Goal: Task Accomplishment & Management: Use online tool/utility

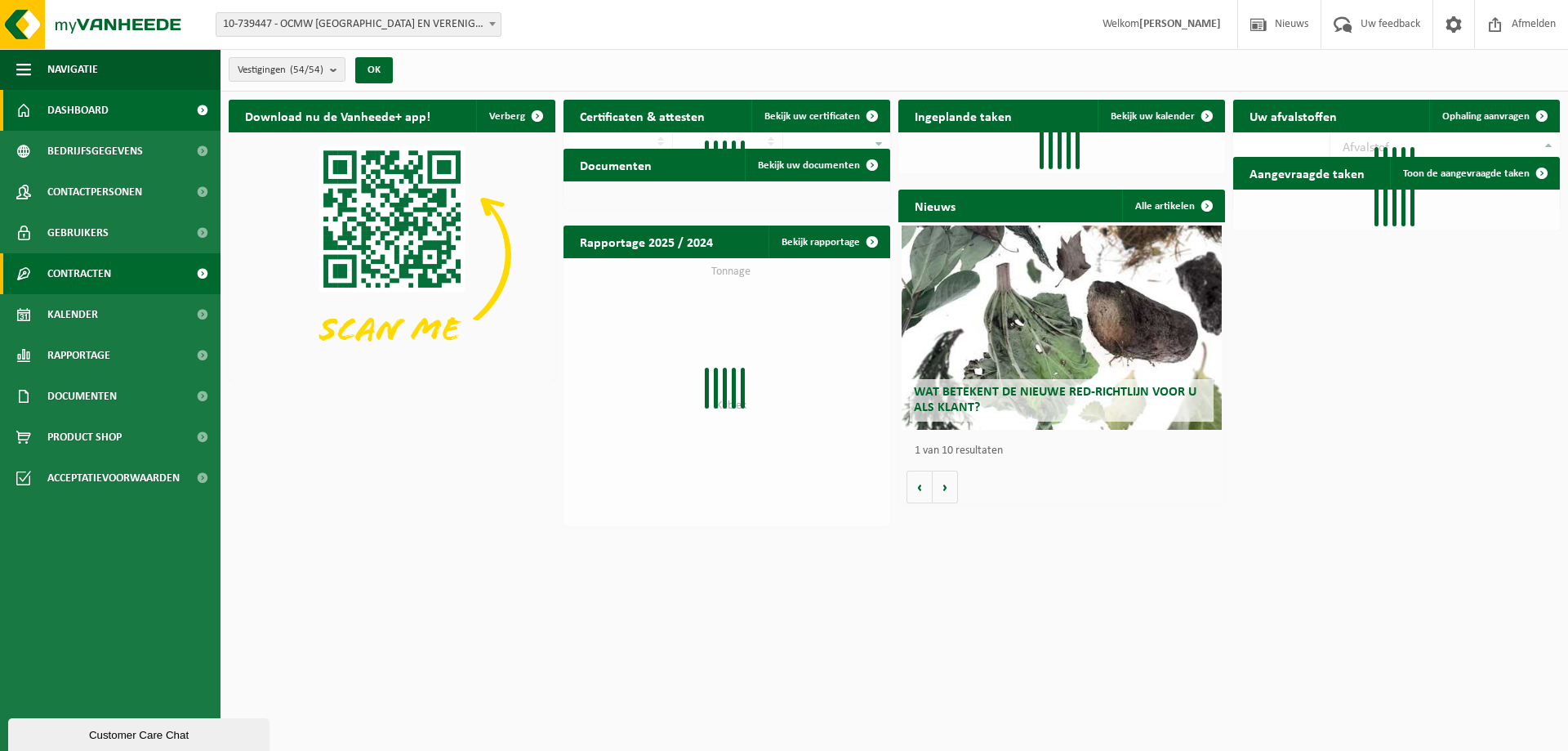
click at [93, 274] on span "Contracten" at bounding box center [79, 274] width 64 height 41
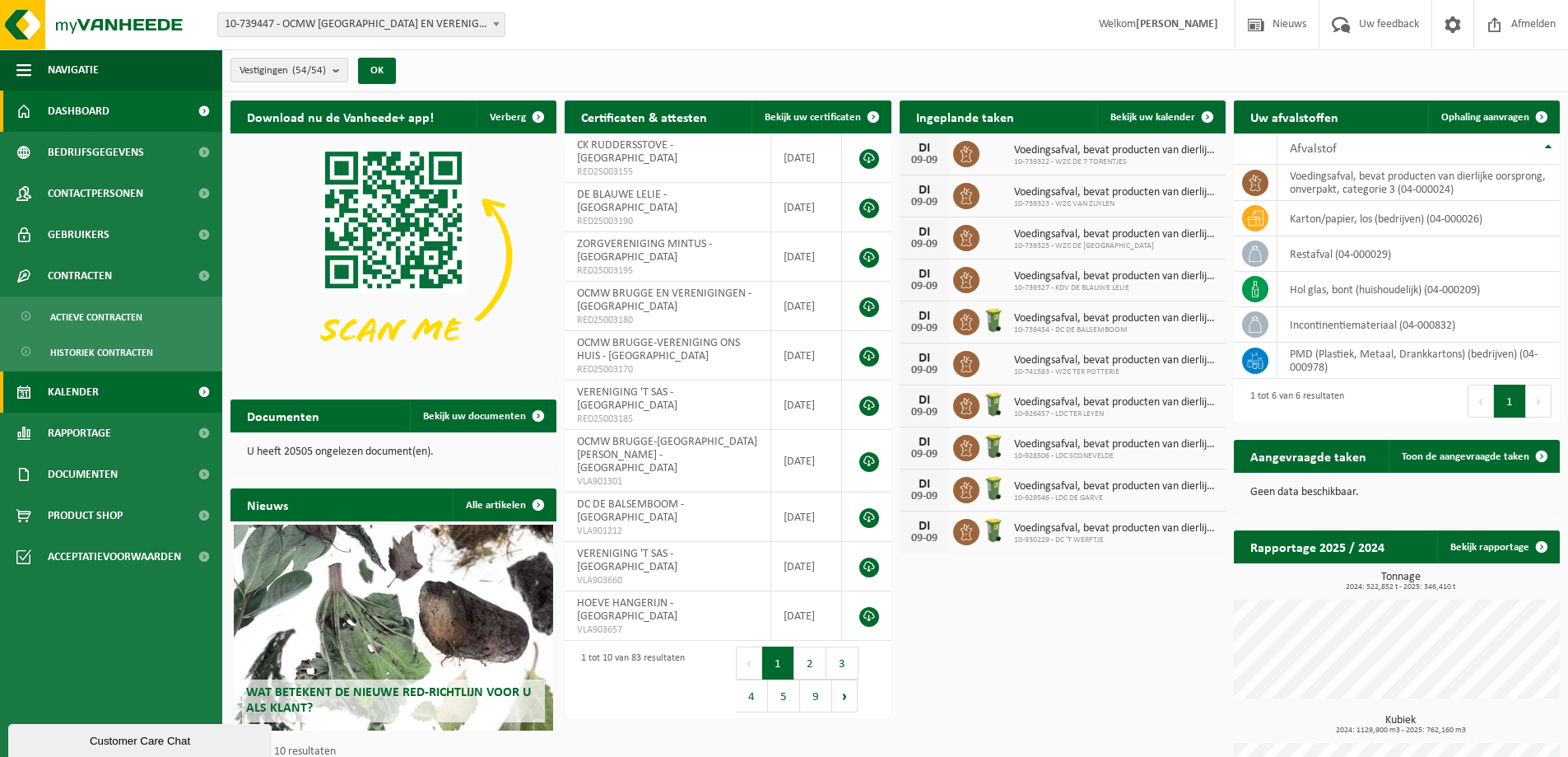
click at [70, 389] on span "Kalender" at bounding box center [73, 392] width 51 height 41
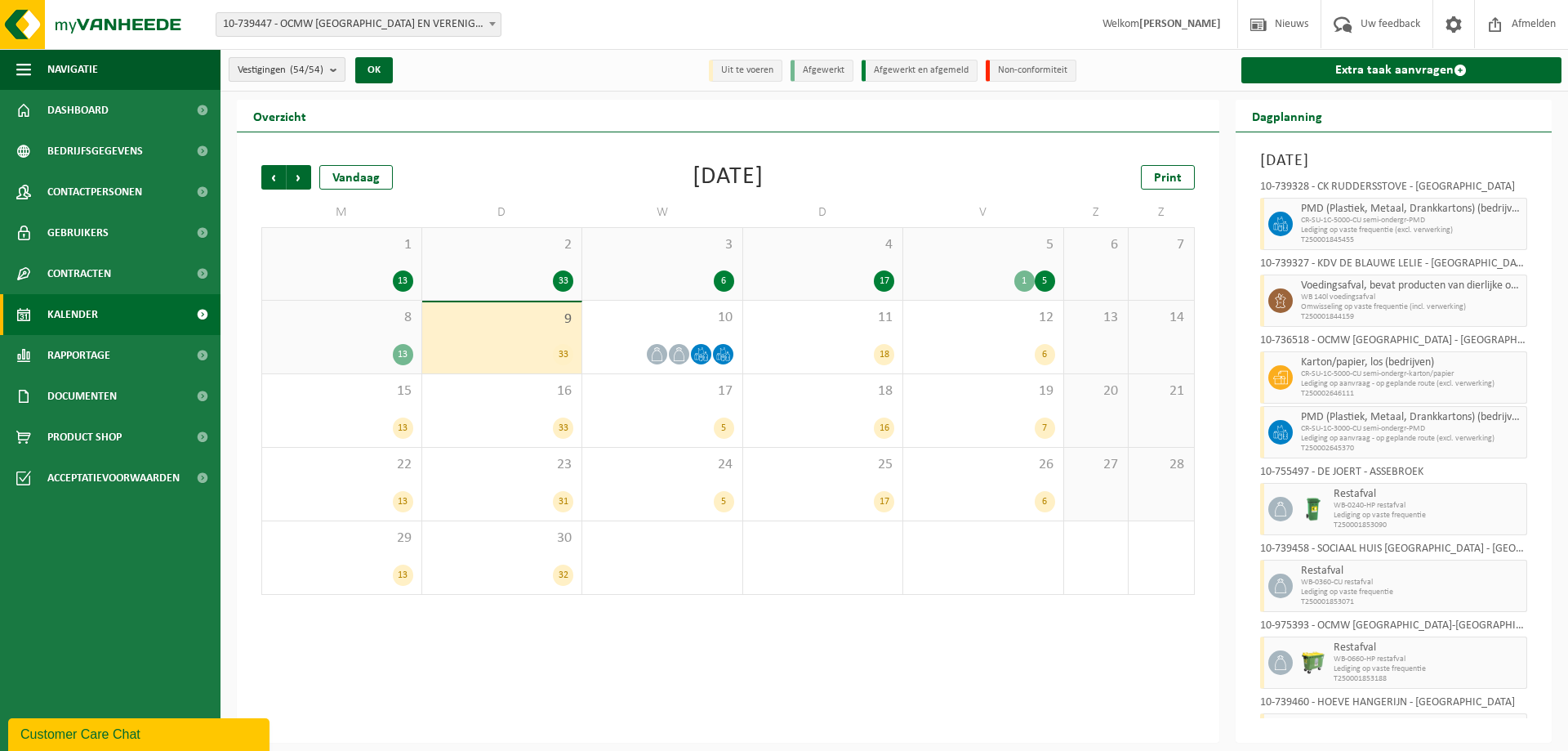
click at [338, 71] on b "submit" at bounding box center [336, 70] width 14 height 23
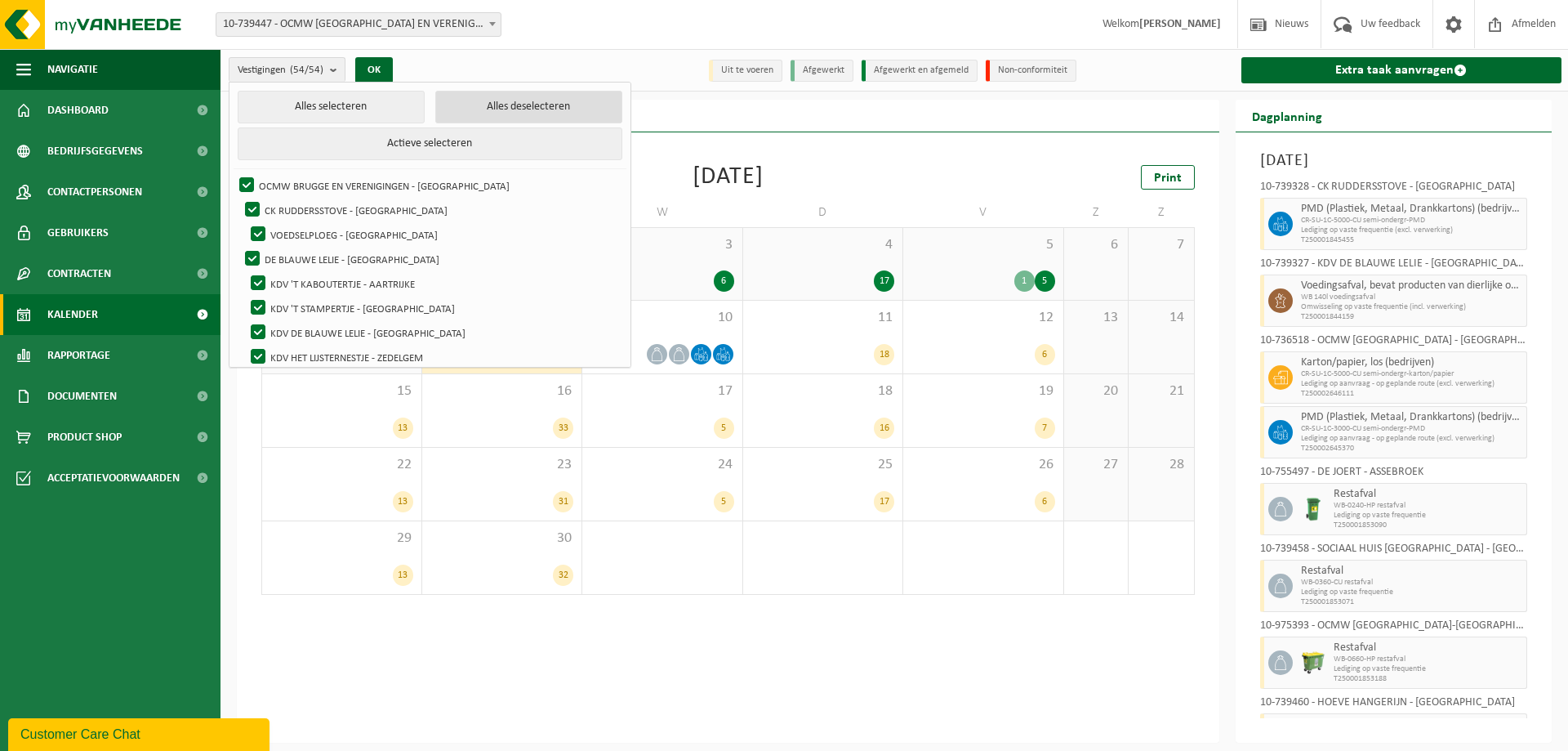
click at [492, 111] on button "Alles deselecteren" at bounding box center [529, 107] width 187 height 32
checkbox input "false"
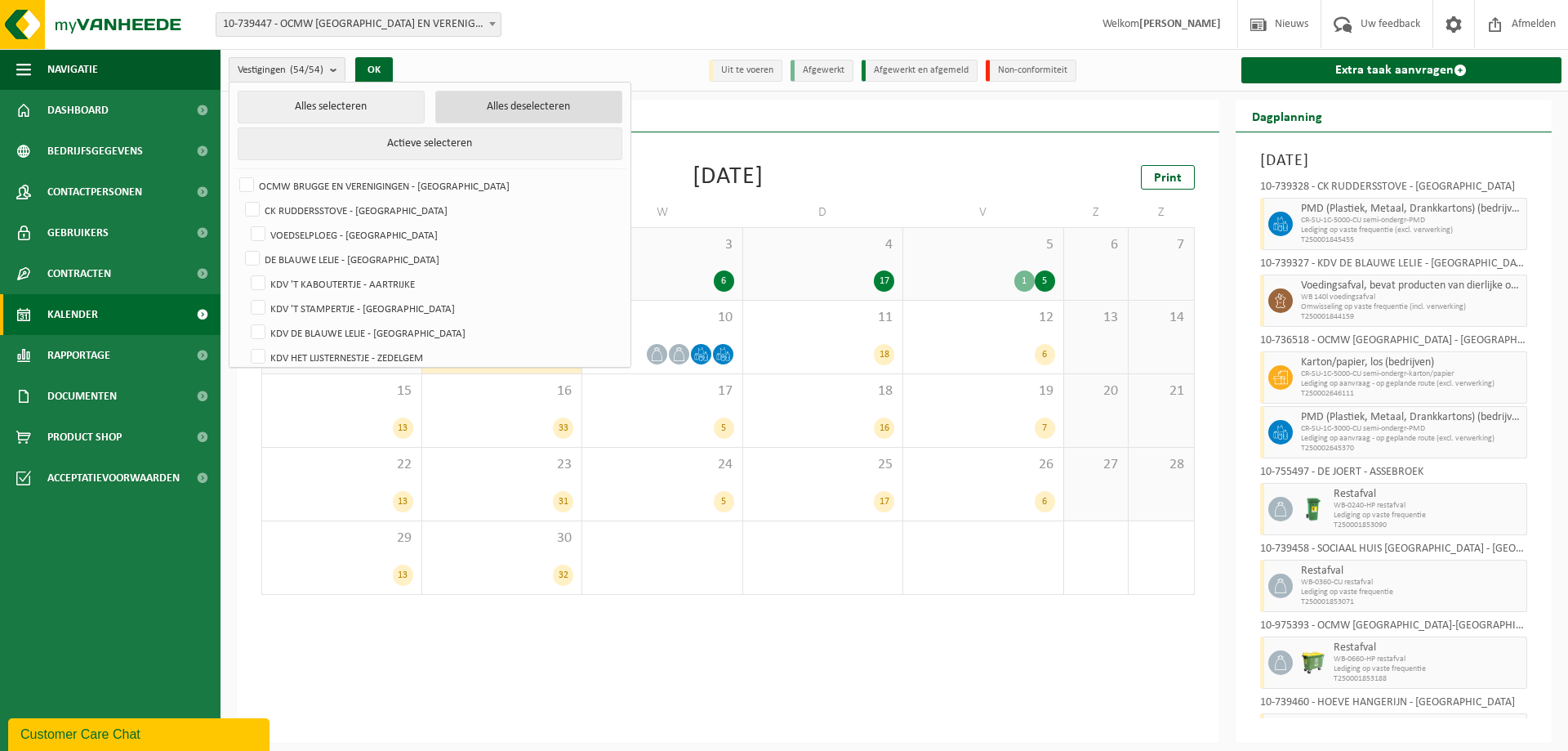
checkbox input "false"
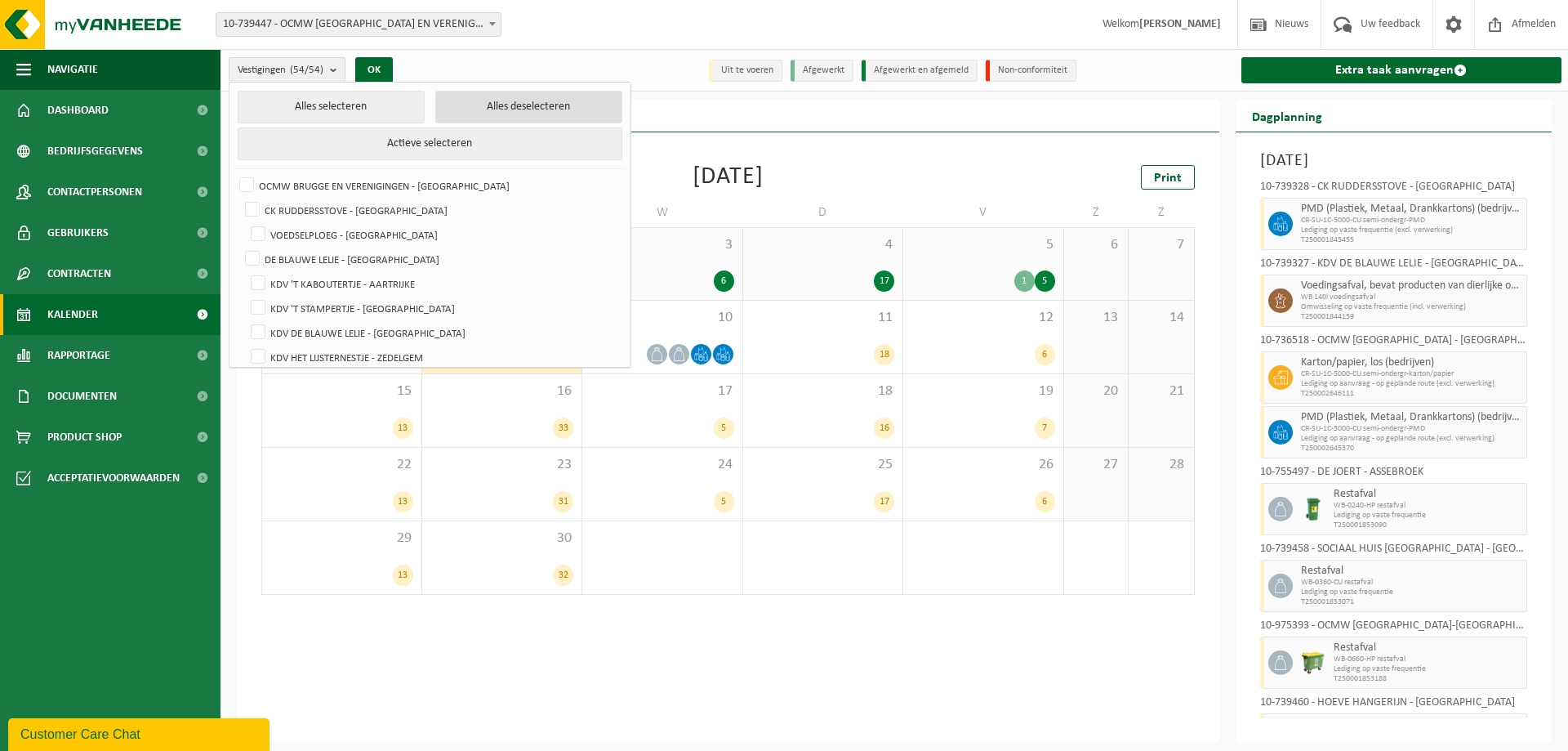
checkbox input "false"
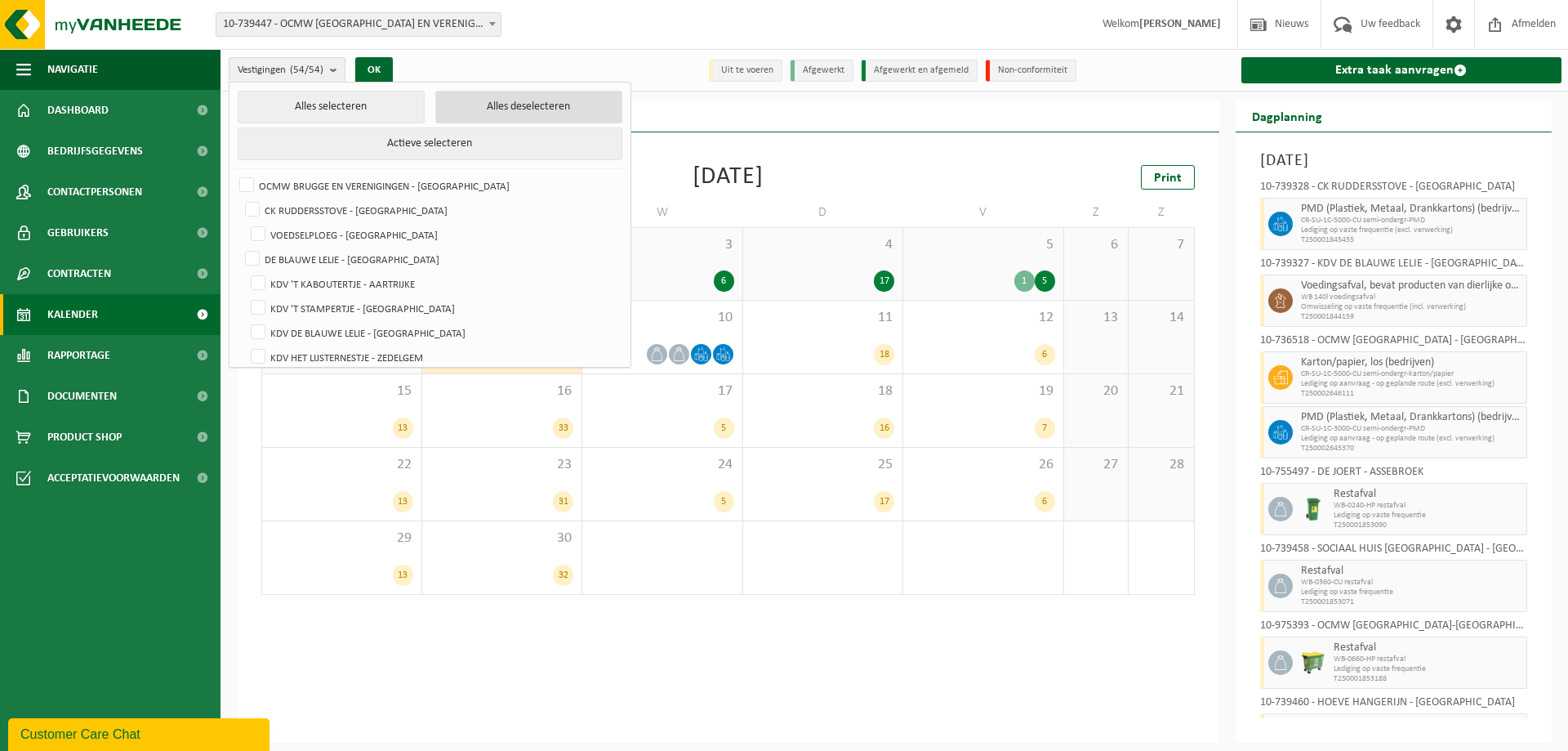
checkbox input "false"
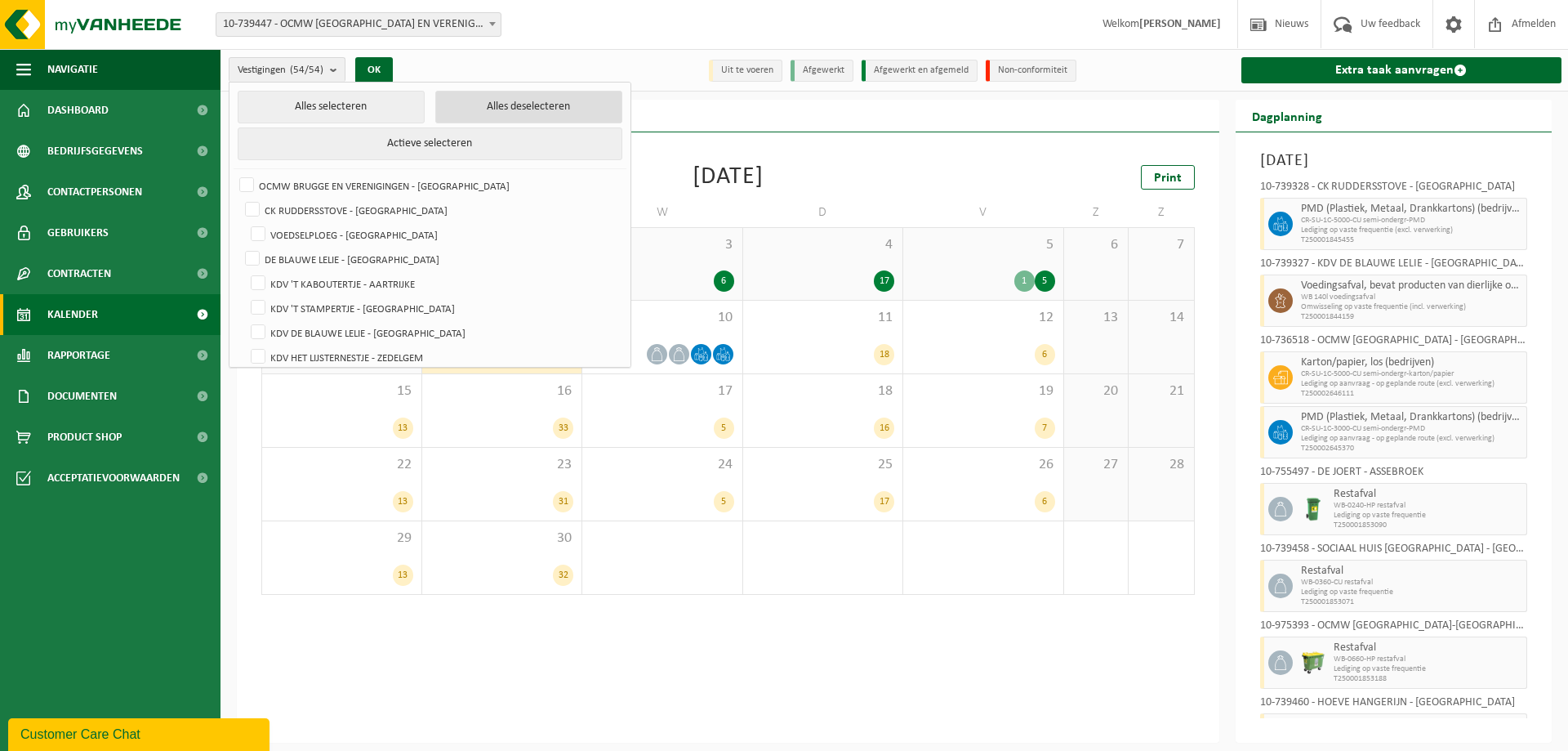
checkbox input "false"
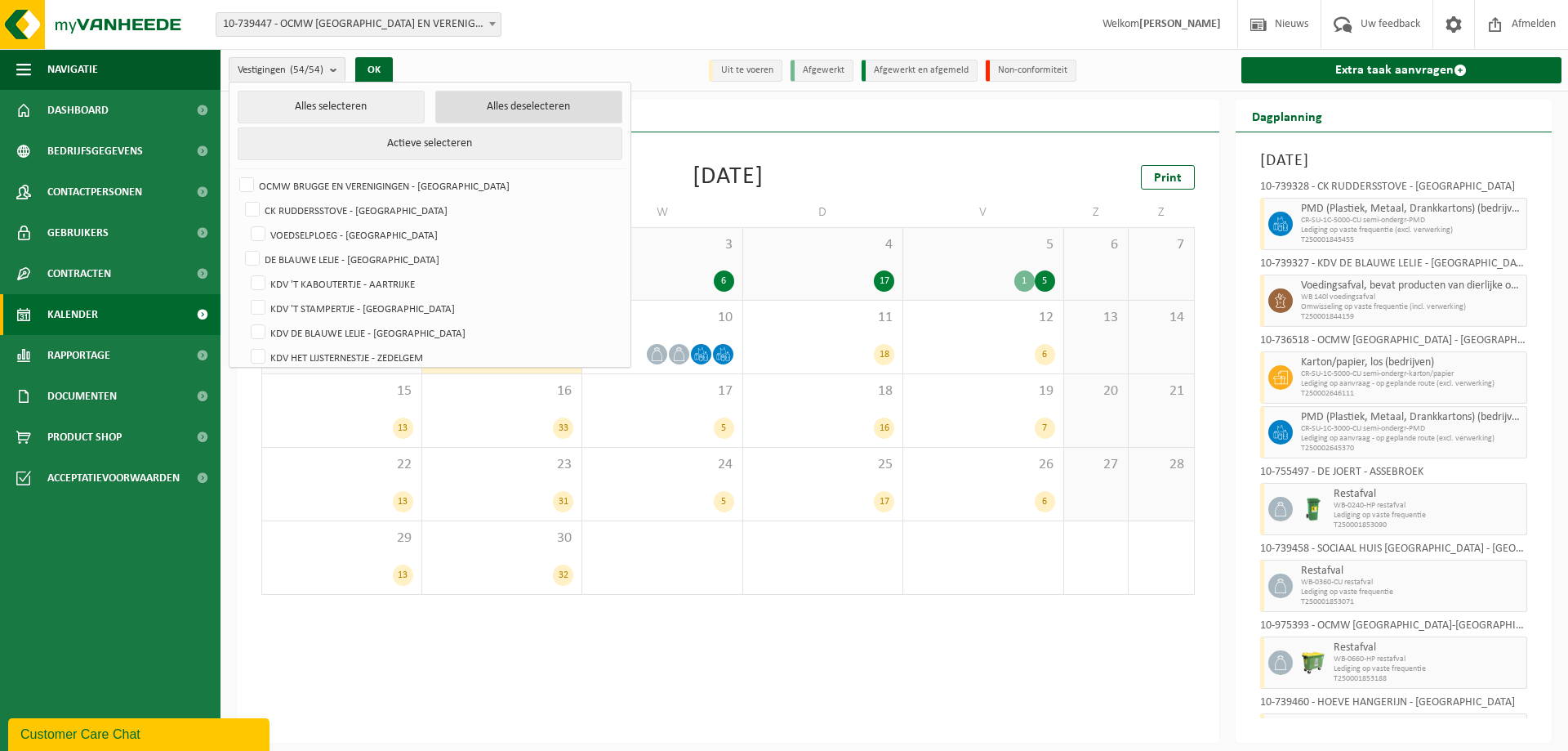
checkbox input "false"
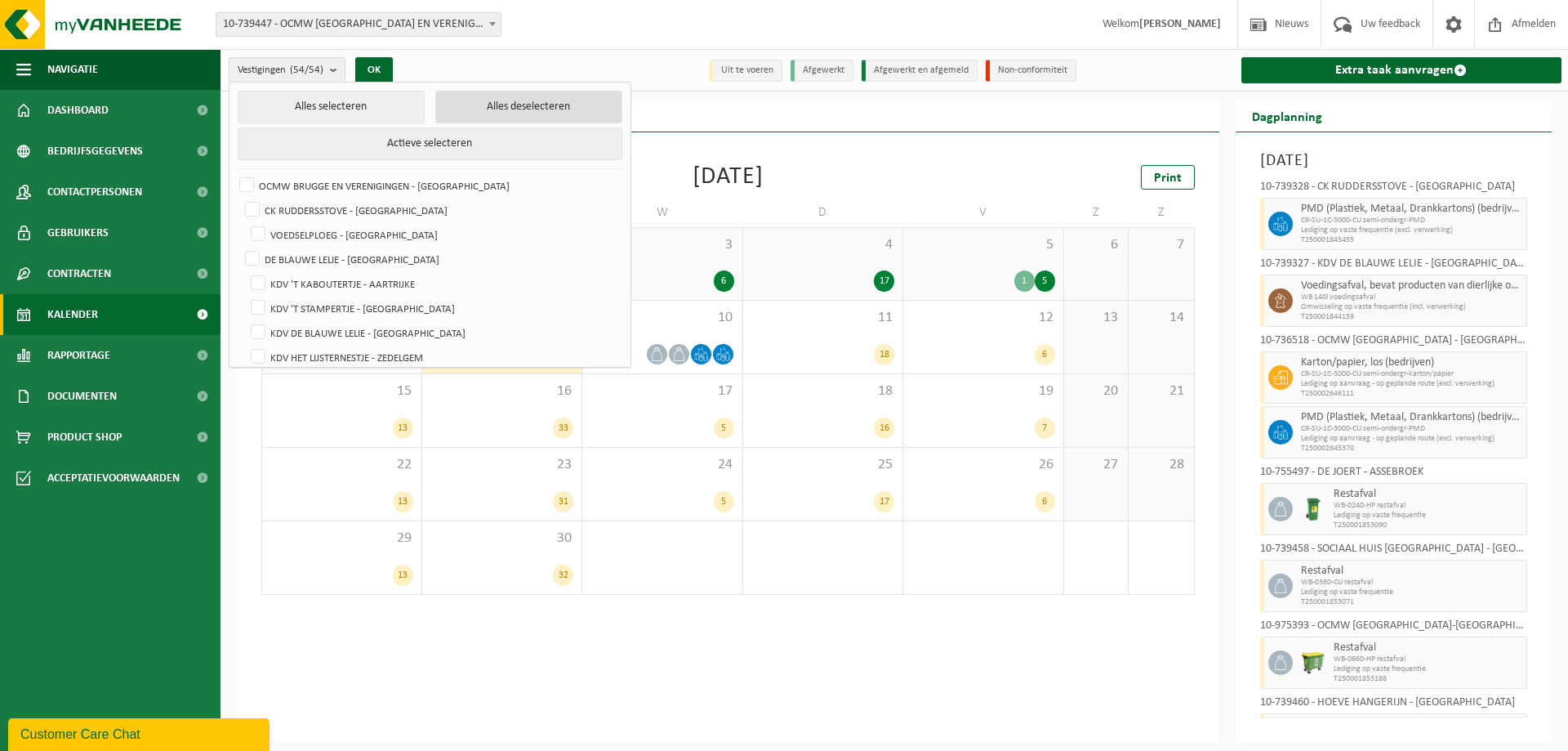
checkbox input "false"
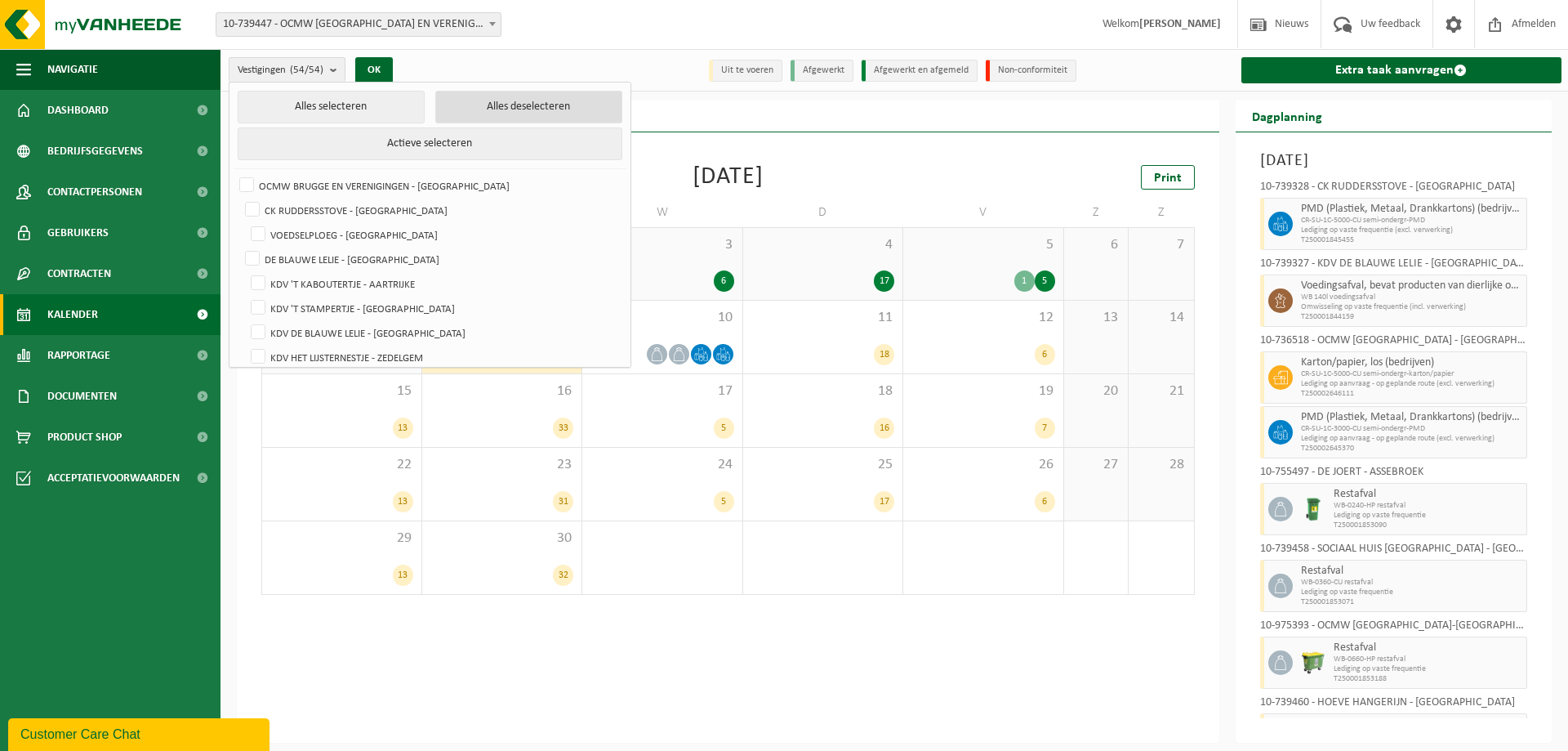
checkbox input "false"
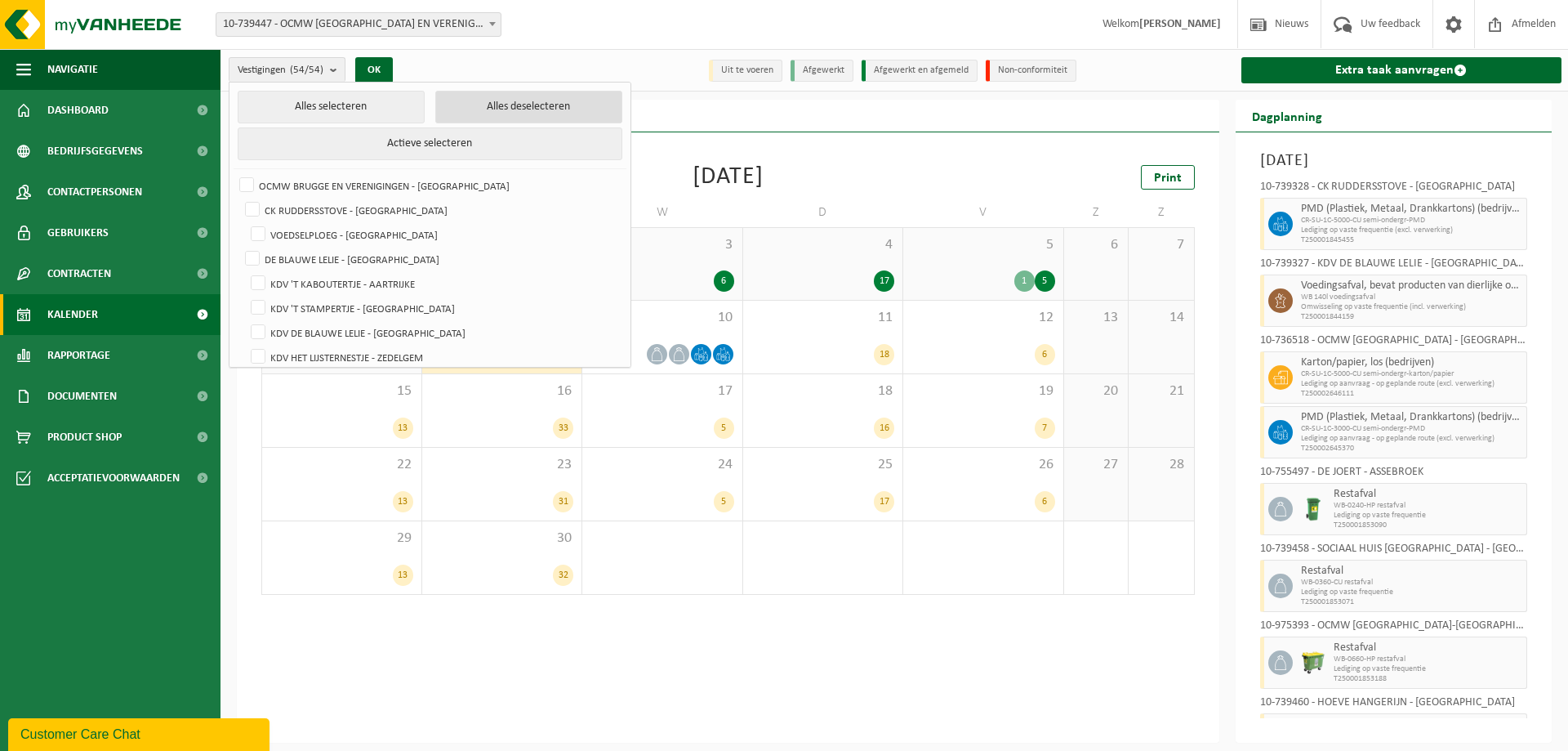
checkbox input "false"
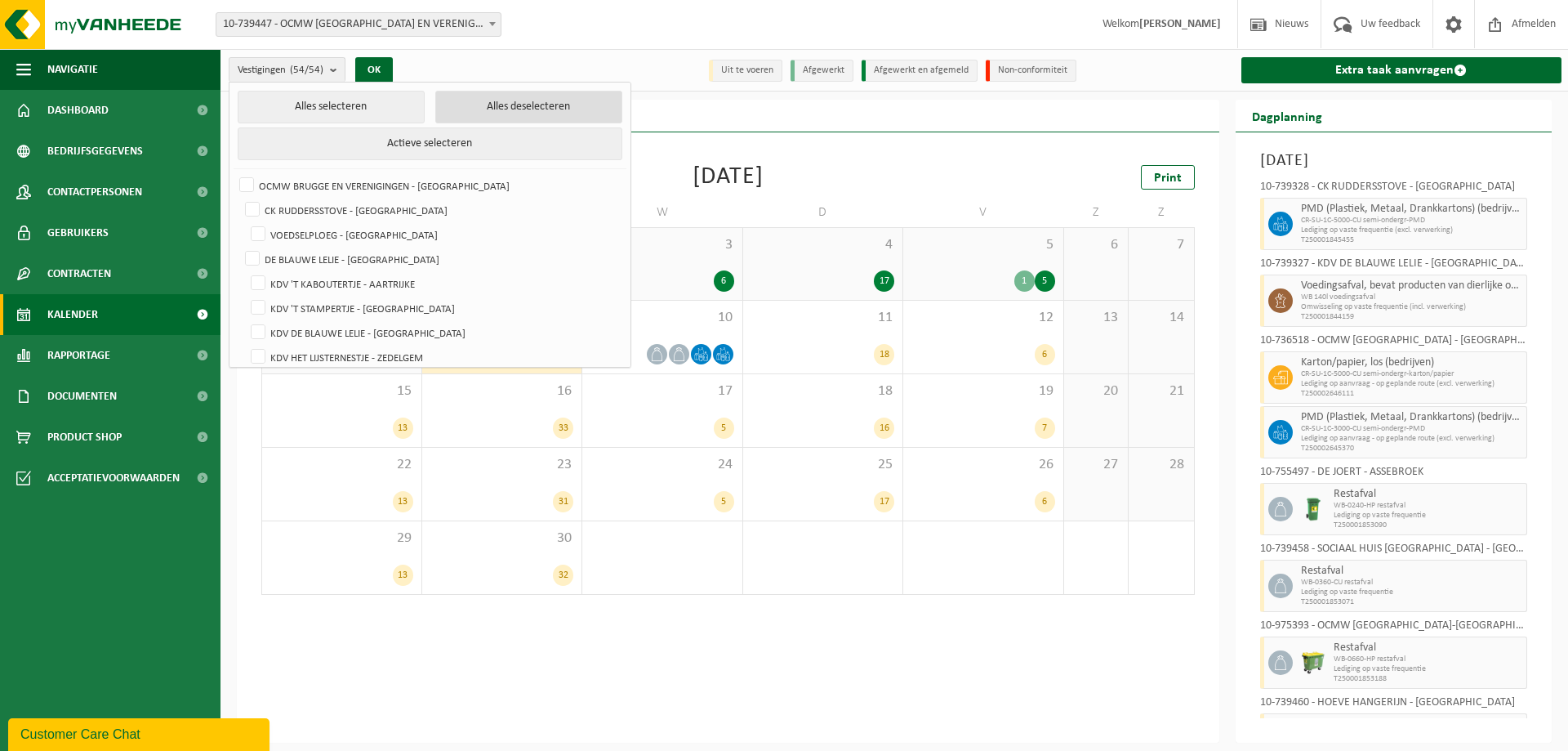
checkbox input "false"
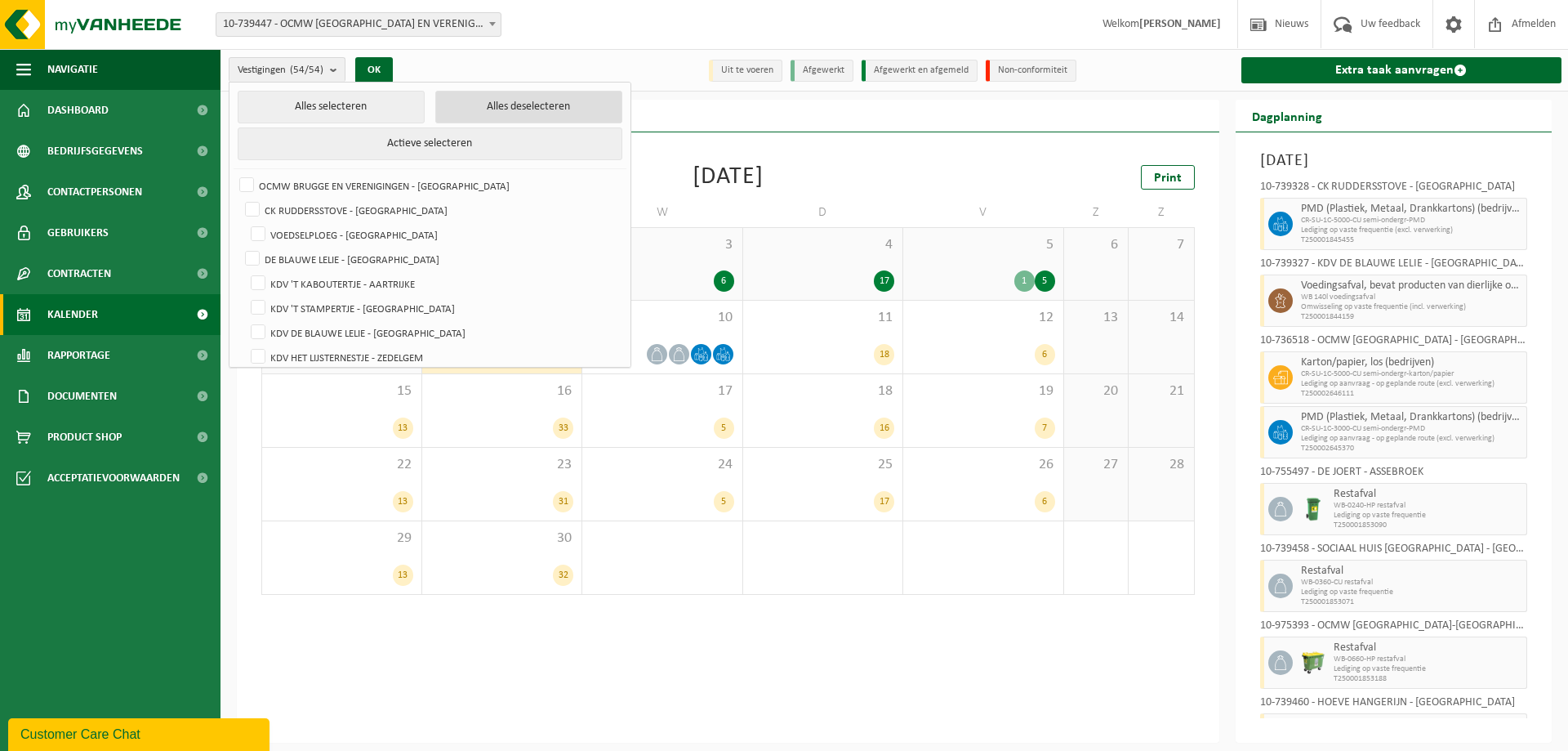
checkbox input "false"
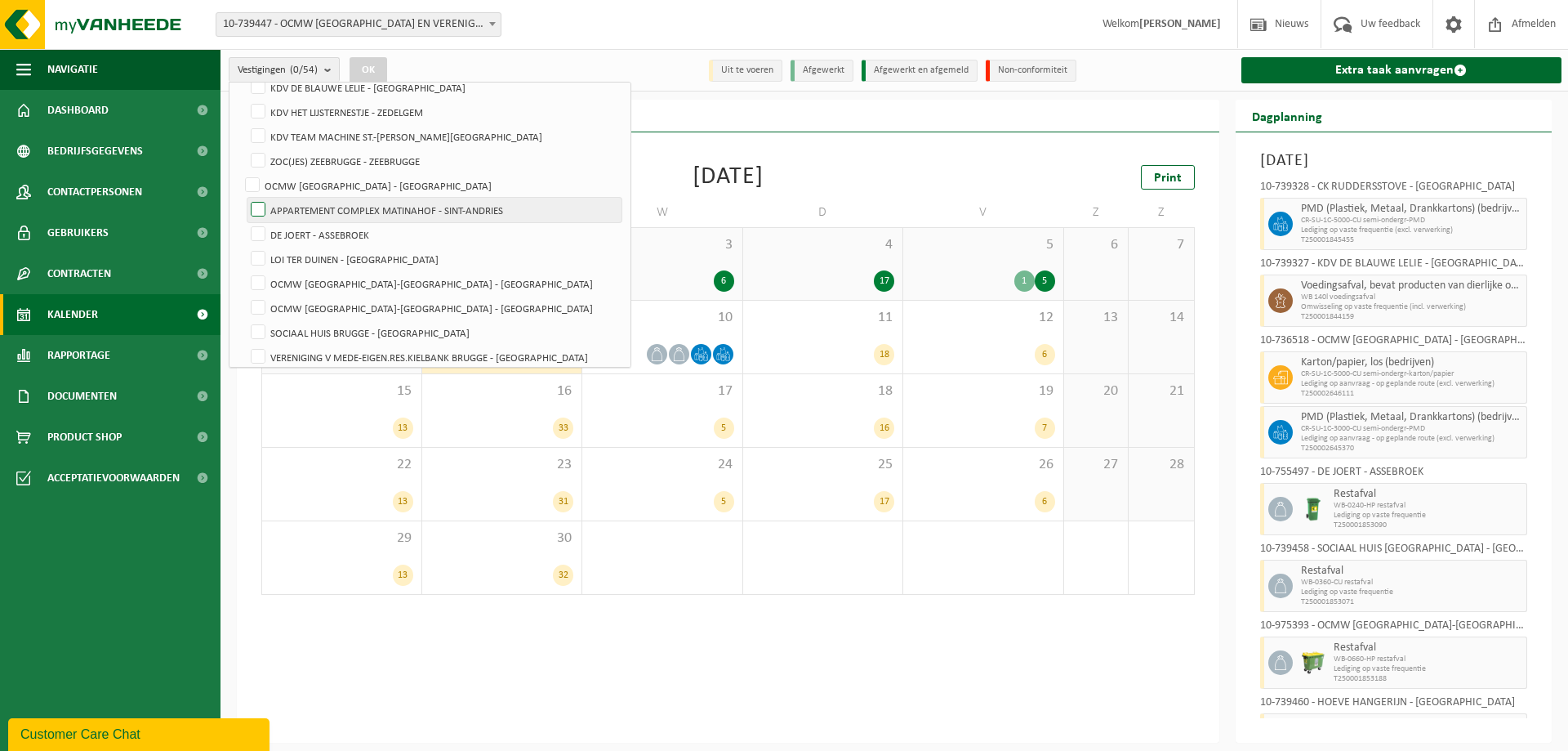
scroll to position [327, 0]
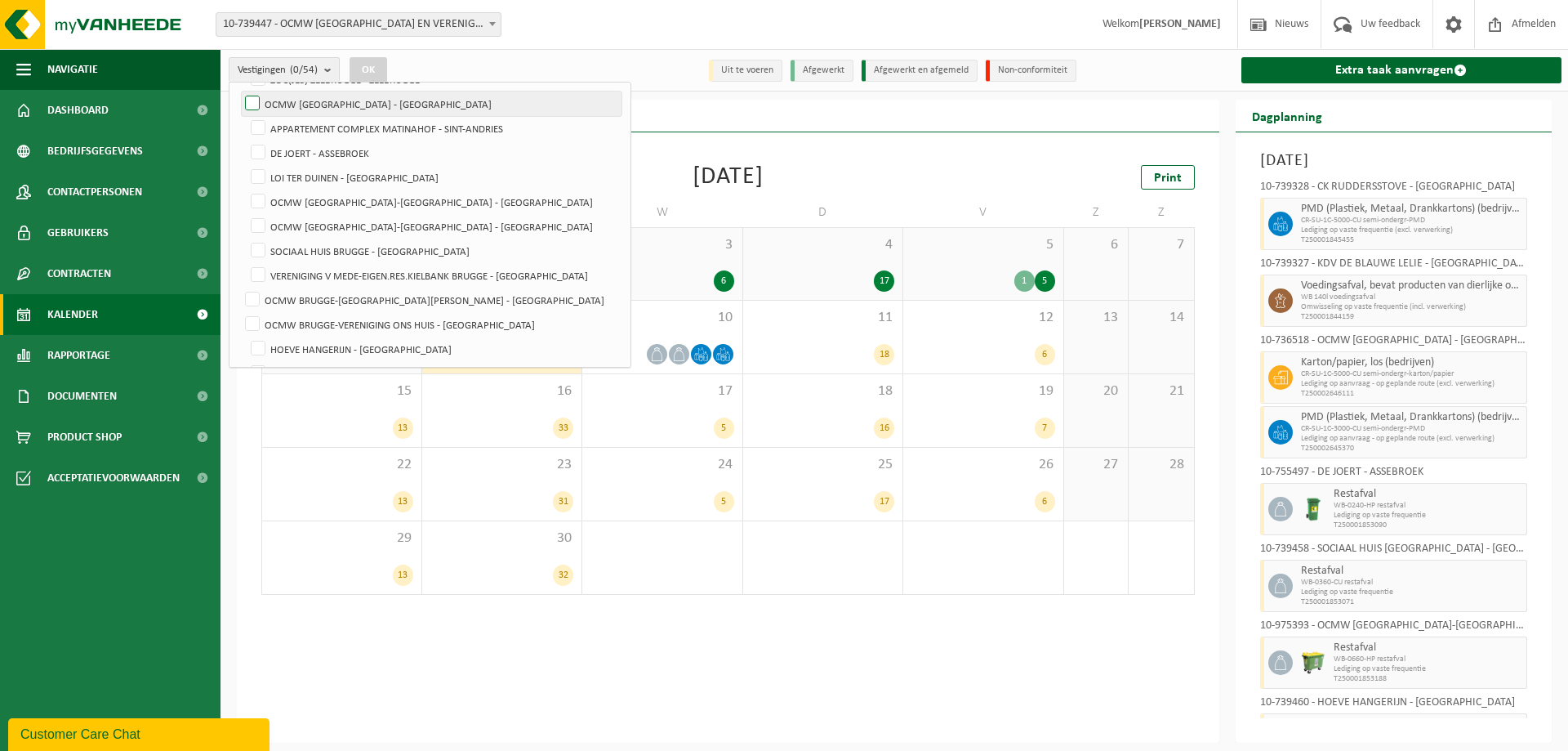
click at [252, 99] on label "OCMW [GEOGRAPHIC_DATA] - [GEOGRAPHIC_DATA]" at bounding box center [432, 104] width 380 height 25
click at [239, 91] on input "OCMW [GEOGRAPHIC_DATA] - [GEOGRAPHIC_DATA]" at bounding box center [238, 91] width 1 height 1
checkbox input "true"
click at [379, 68] on button "OK" at bounding box center [368, 70] width 37 height 26
